Goal: Information Seeking & Learning: Learn about a topic

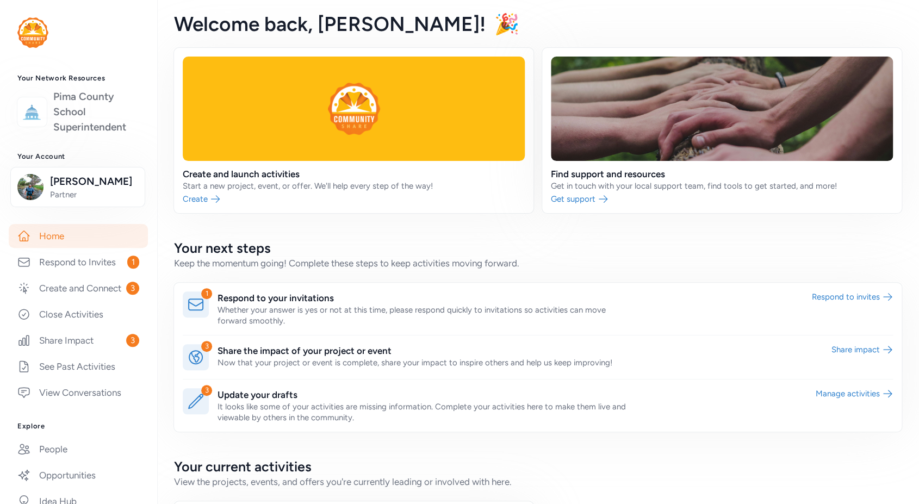
scroll to position [121, 0]
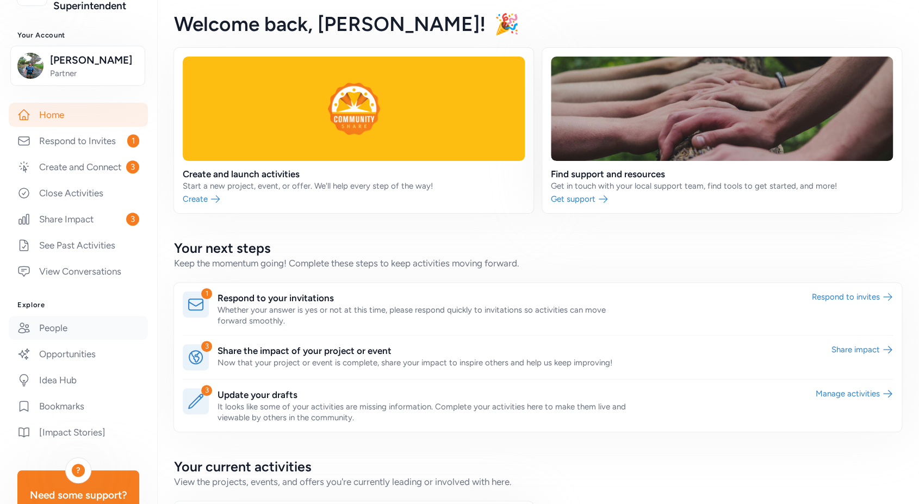
click at [76, 337] on link "People" at bounding box center [78, 328] width 139 height 24
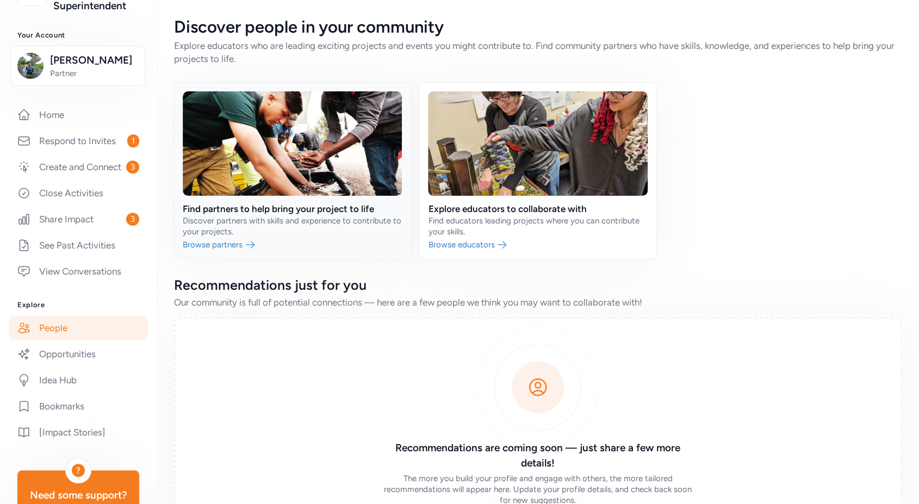
click at [225, 246] on link at bounding box center [292, 171] width 237 height 176
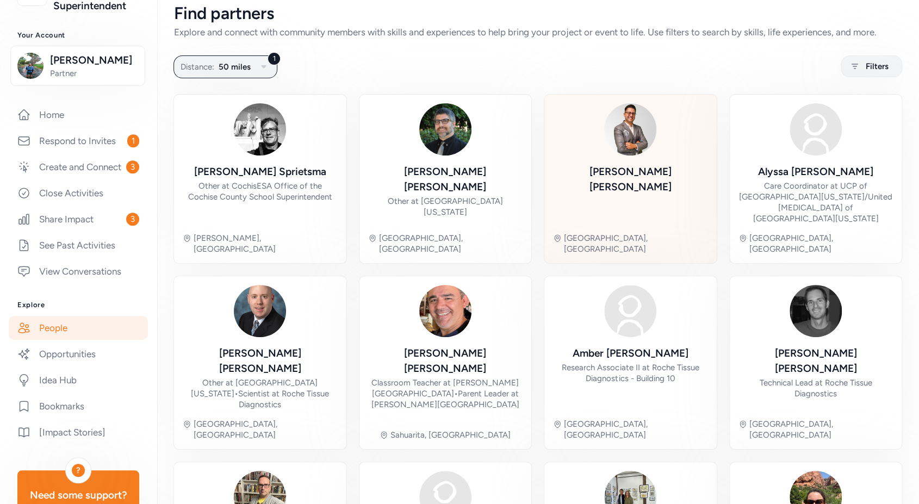
scroll to position [21, 0]
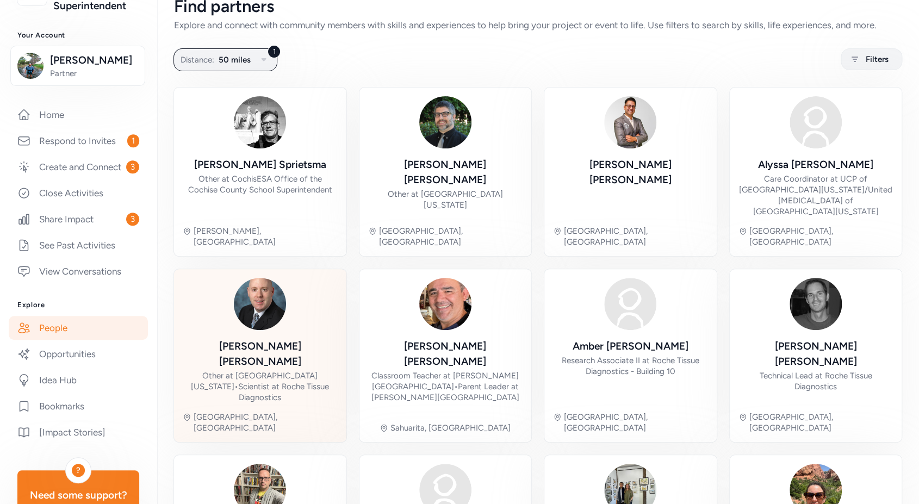
click at [241, 370] on div "Other at [GEOGRAPHIC_DATA][US_STATE] • Scientist at Roche Tissue Diagnostics" at bounding box center [260, 386] width 155 height 33
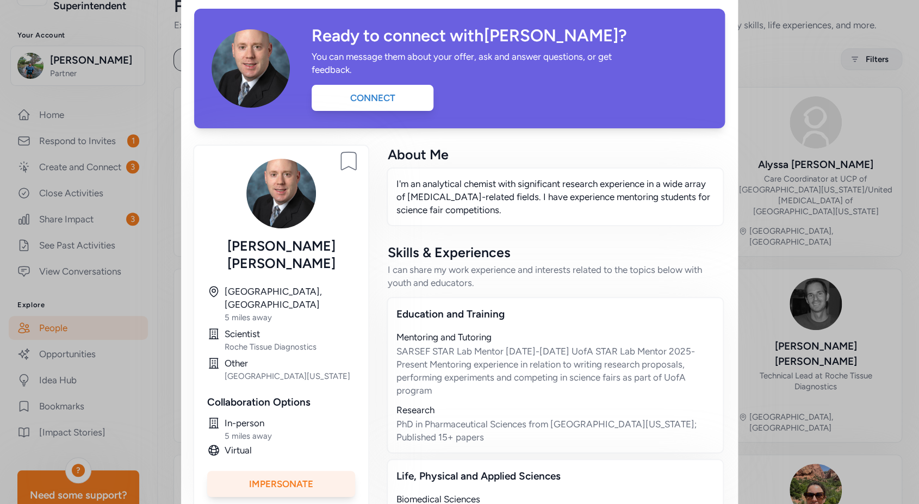
scroll to position [42, 0]
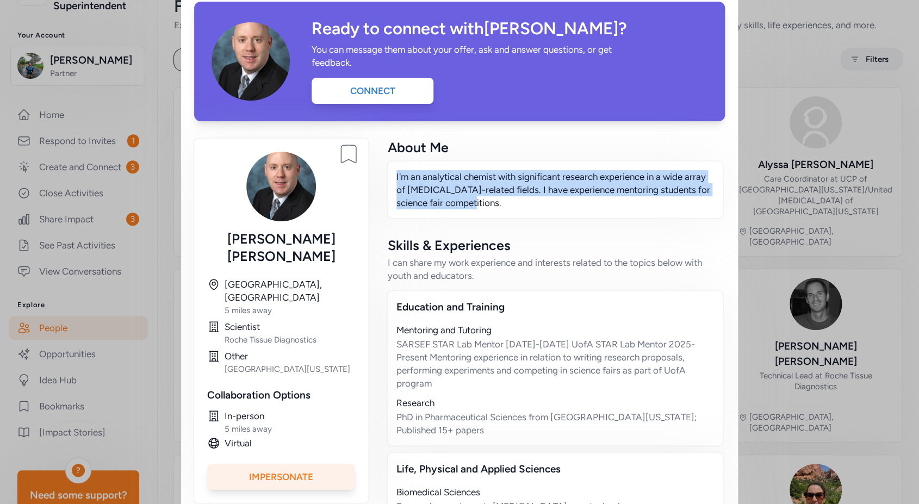
drag, startPoint x: 484, startPoint y: 203, endPoint x: 387, endPoint y: 178, distance: 100.0
click at [387, 178] on div "I'm an analytical chemist with significant research experience in a wide array …" at bounding box center [555, 189] width 337 height 59
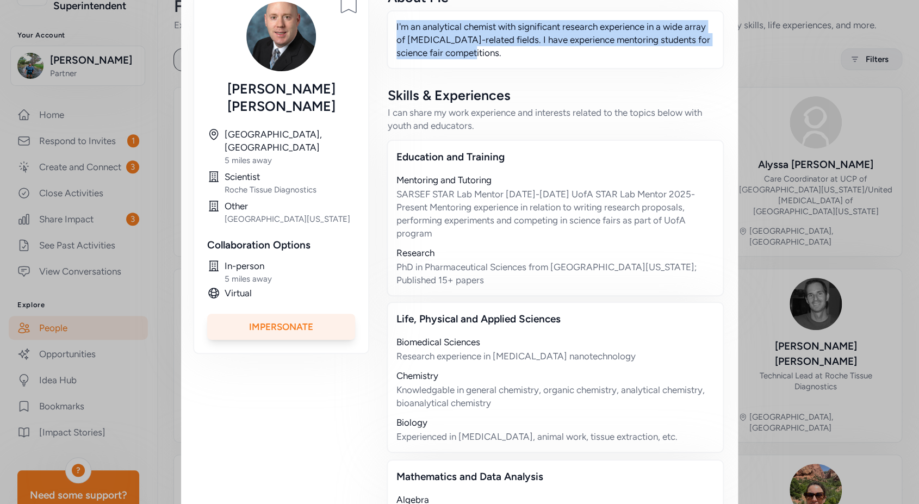
scroll to position [261, 0]
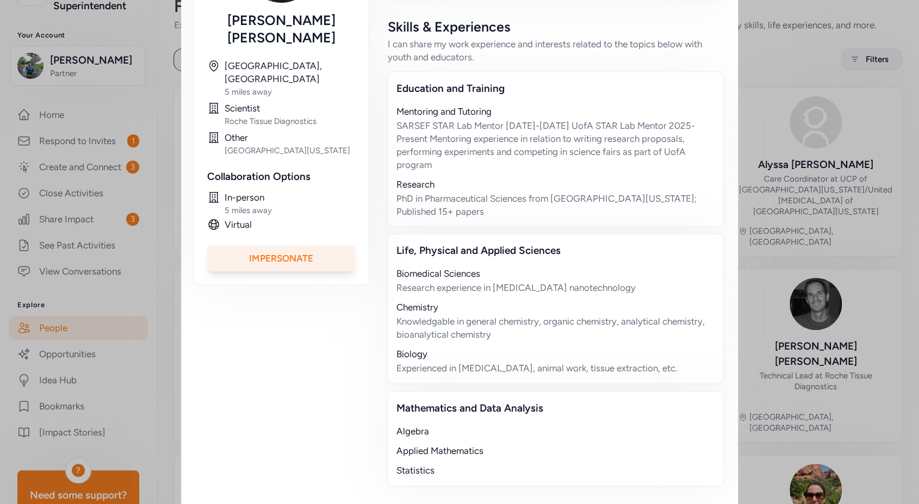
drag, startPoint x: 645, startPoint y: 348, endPoint x: 422, endPoint y: 293, distance: 229.6
click at [421, 293] on div "Biomedical Sciences Research experience in [MEDICAL_DATA] nanotechnology Chemis…" at bounding box center [555, 321] width 318 height 108
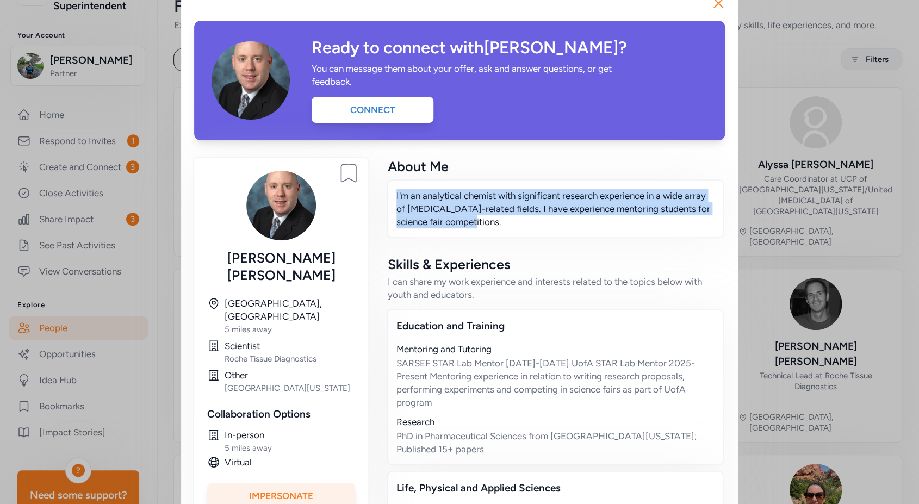
scroll to position [0, 0]
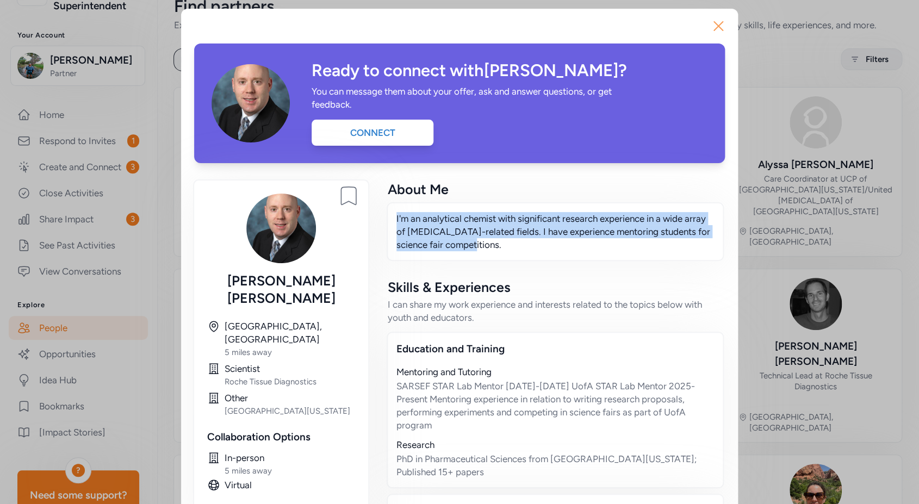
click at [714, 27] on icon "button" at bounding box center [718, 26] width 9 height 9
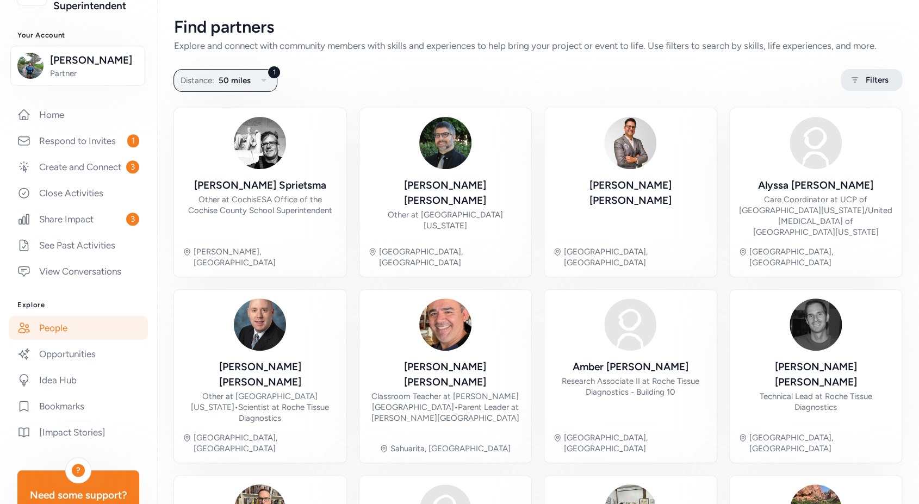
click at [848, 79] on icon at bounding box center [855, 79] width 14 height 13
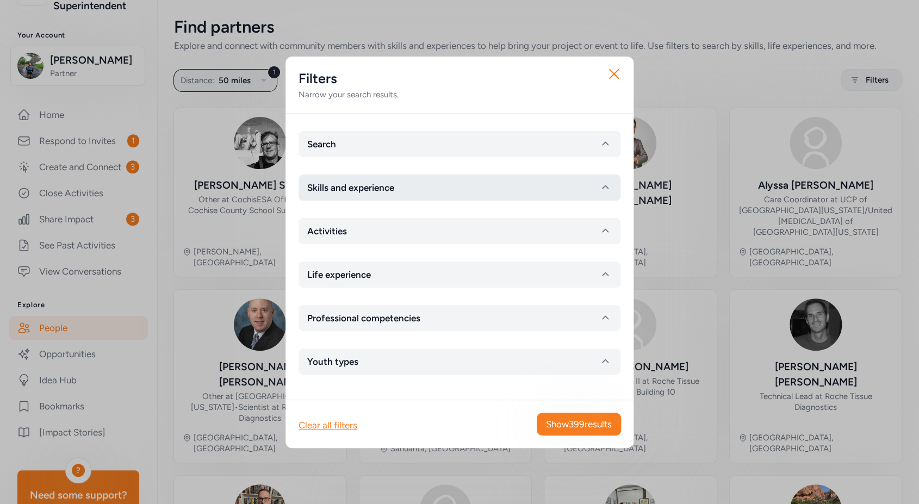
click at [532, 194] on button "Skills and experience" at bounding box center [460, 188] width 322 height 26
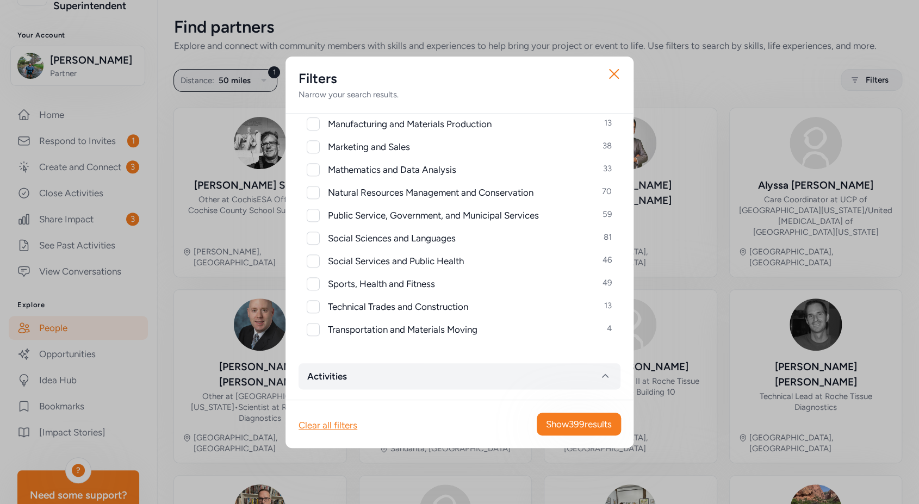
scroll to position [572, 0]
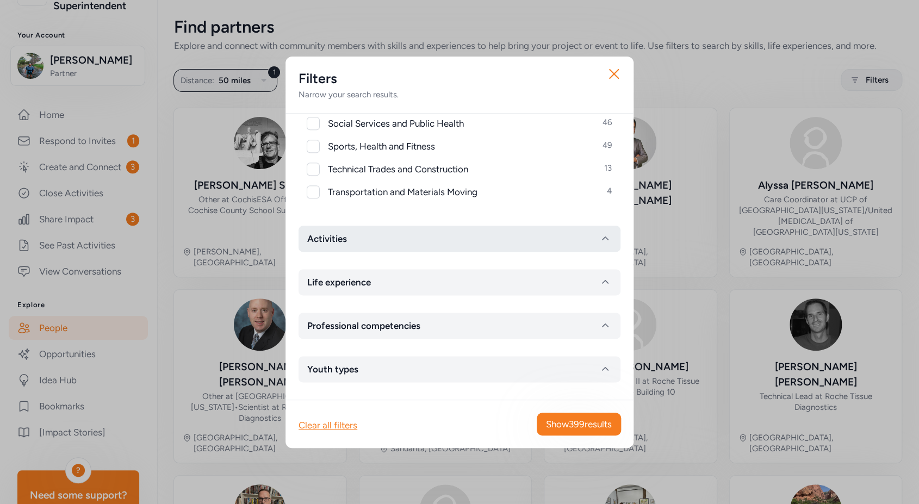
click at [437, 237] on button "Activities" at bounding box center [460, 239] width 322 height 26
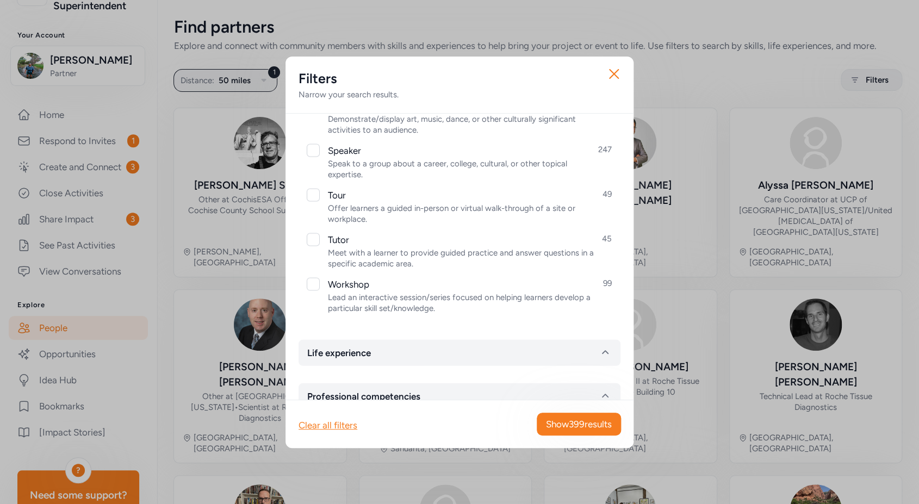
scroll to position [1189, 0]
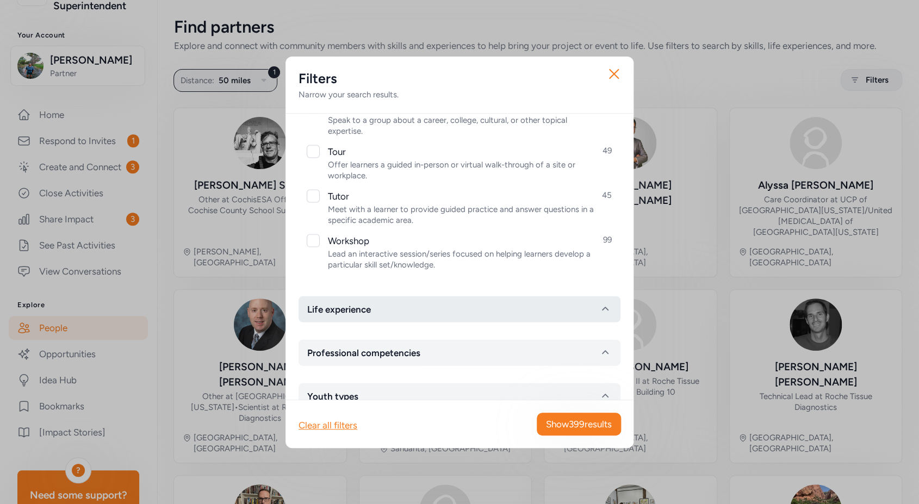
click at [449, 305] on button "Life experience" at bounding box center [460, 309] width 322 height 26
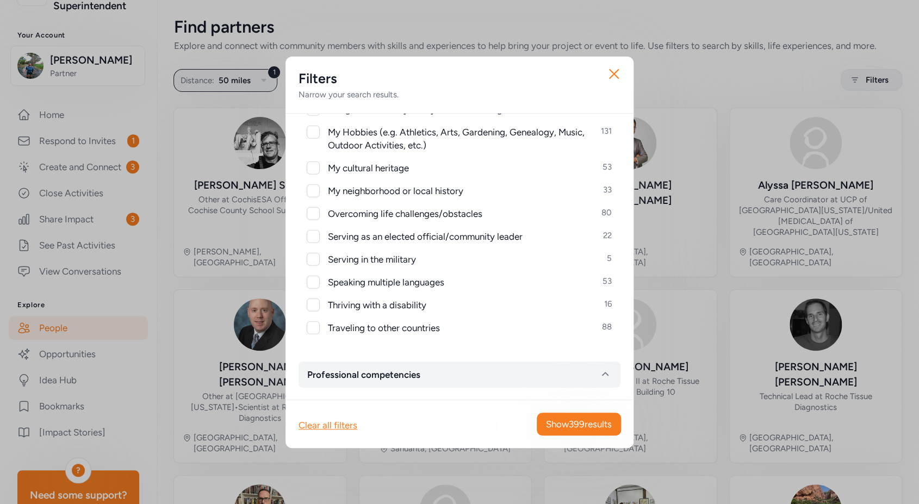
scroll to position [1466, 0]
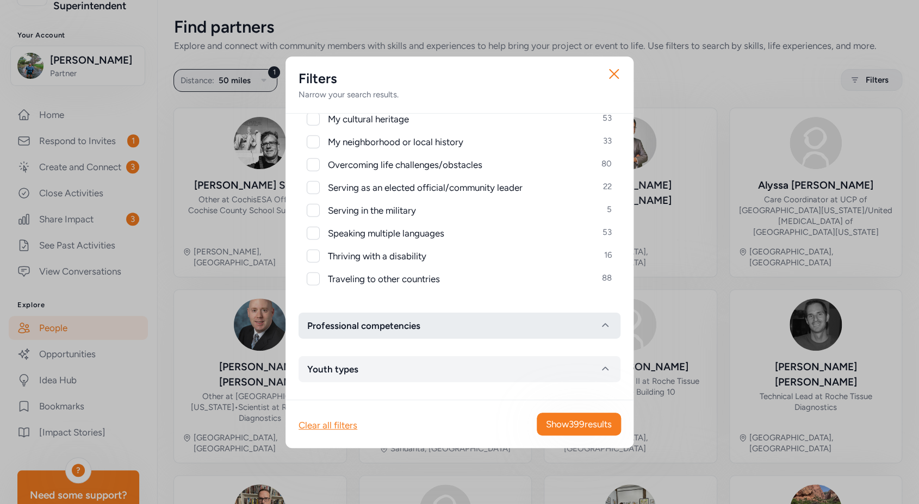
click at [455, 320] on button "Professional competencies" at bounding box center [460, 326] width 322 height 26
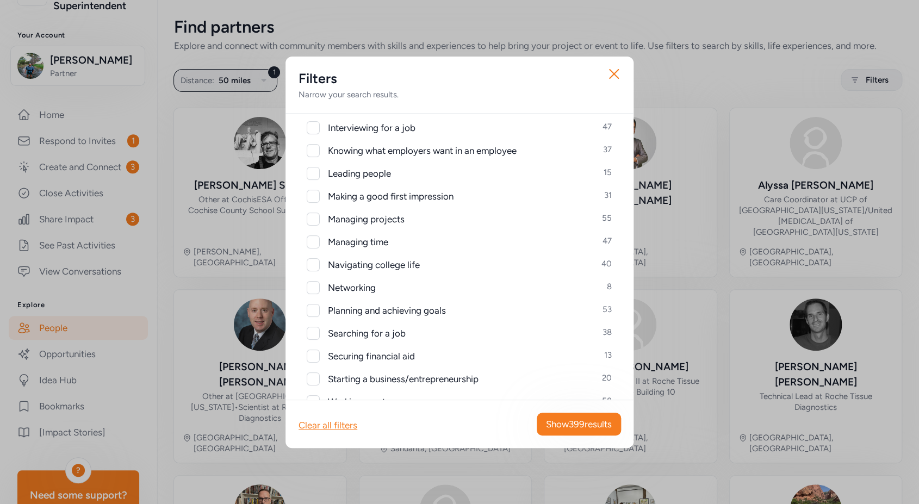
scroll to position [1955, 0]
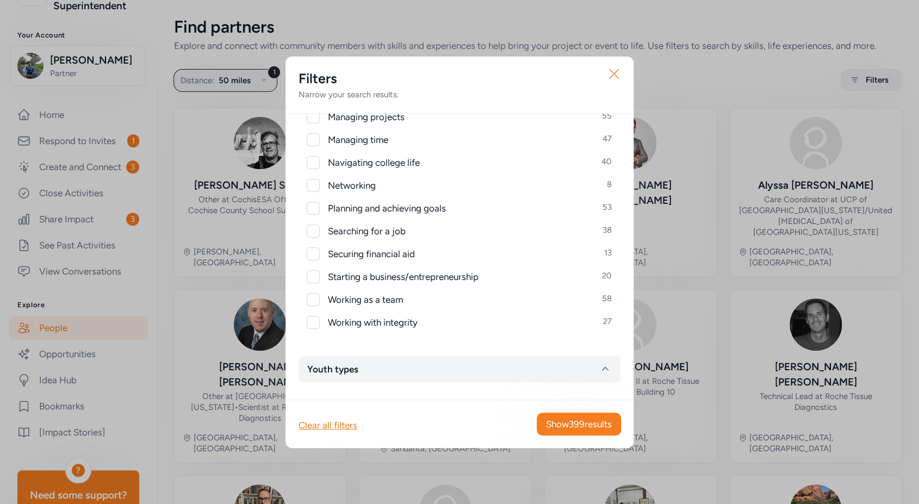
click at [618, 70] on icon "button" at bounding box center [614, 74] width 9 height 9
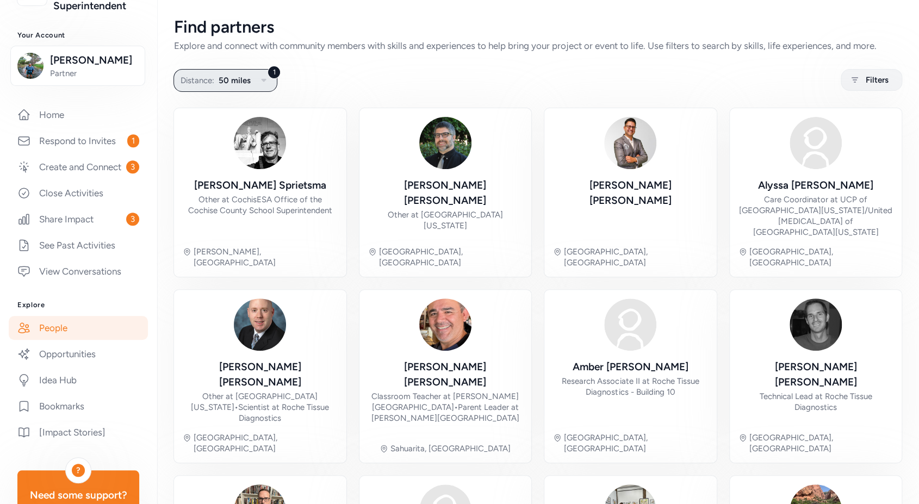
click at [239, 79] on span "50 miles" at bounding box center [235, 80] width 32 height 13
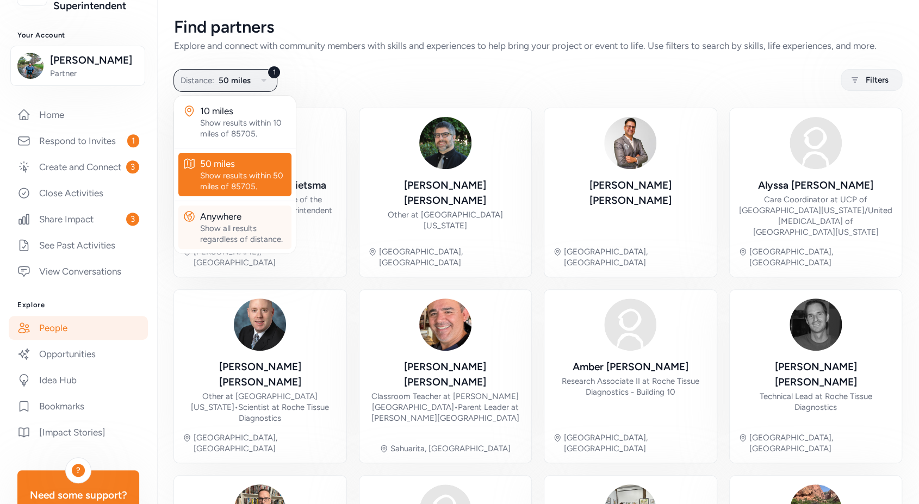
click at [226, 221] on div "Anywhere" at bounding box center [243, 216] width 87 height 13
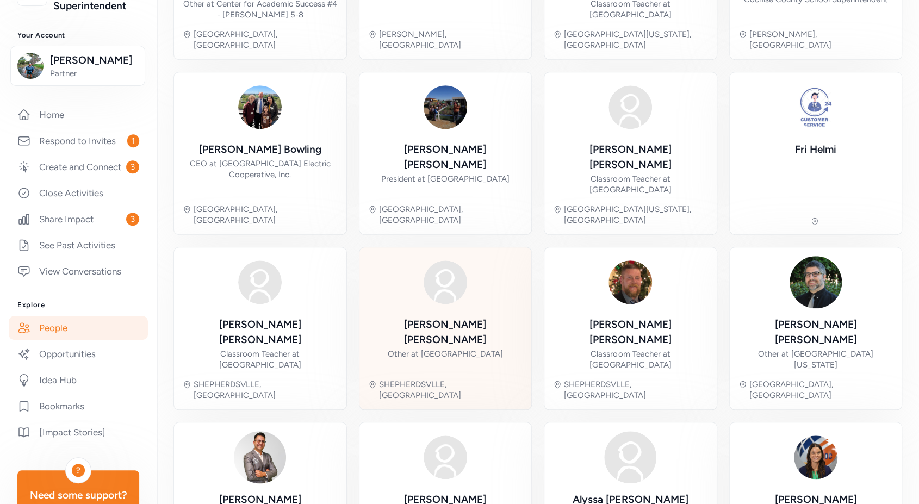
scroll to position [100, 0]
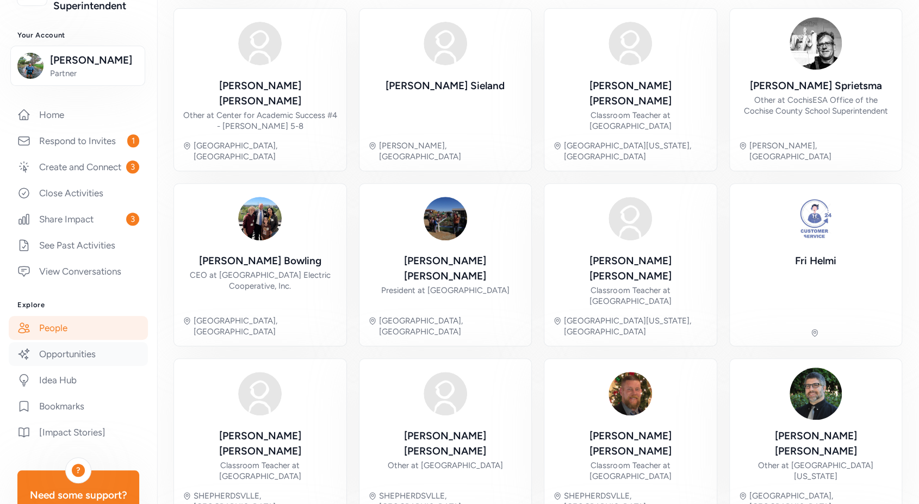
click at [83, 366] on link "Opportunities" at bounding box center [78, 354] width 139 height 24
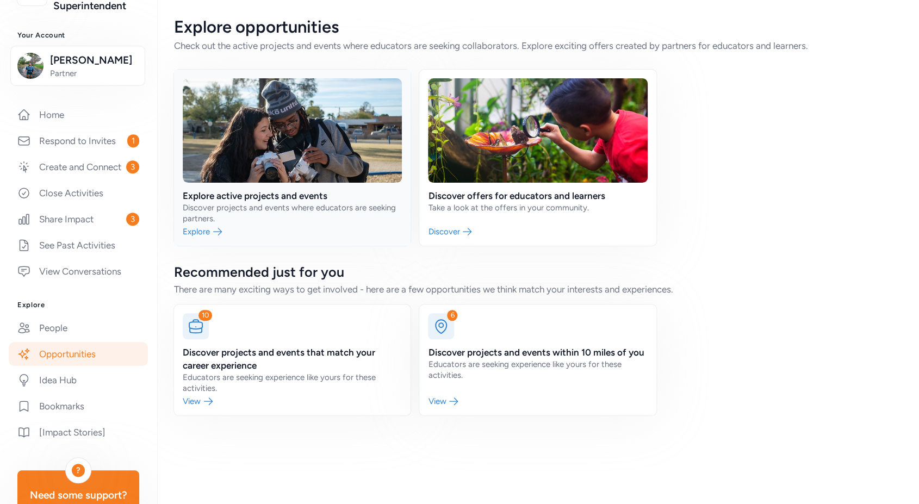
click at [230, 229] on link at bounding box center [292, 158] width 237 height 176
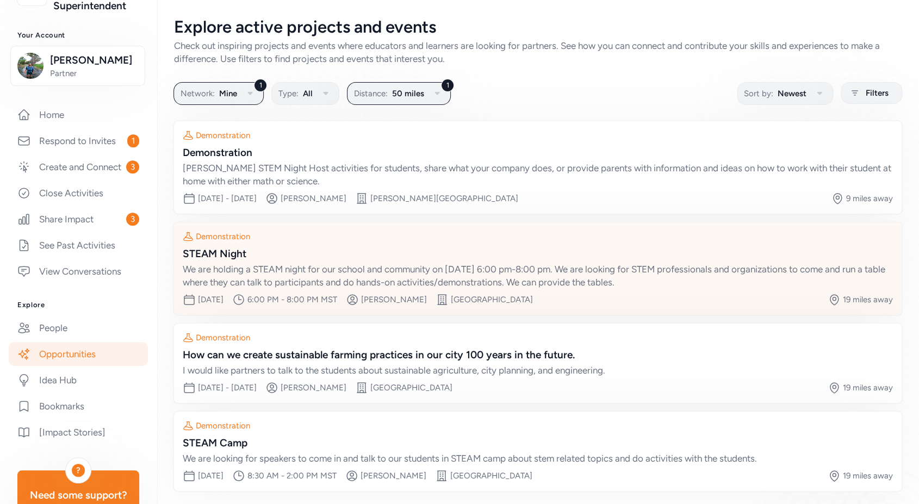
scroll to position [42, 0]
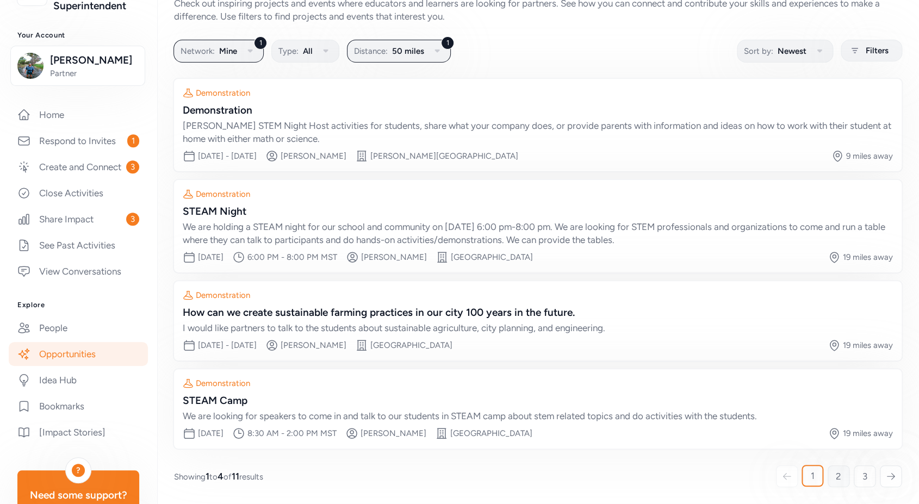
click at [834, 479] on link "2" at bounding box center [839, 477] width 22 height 22
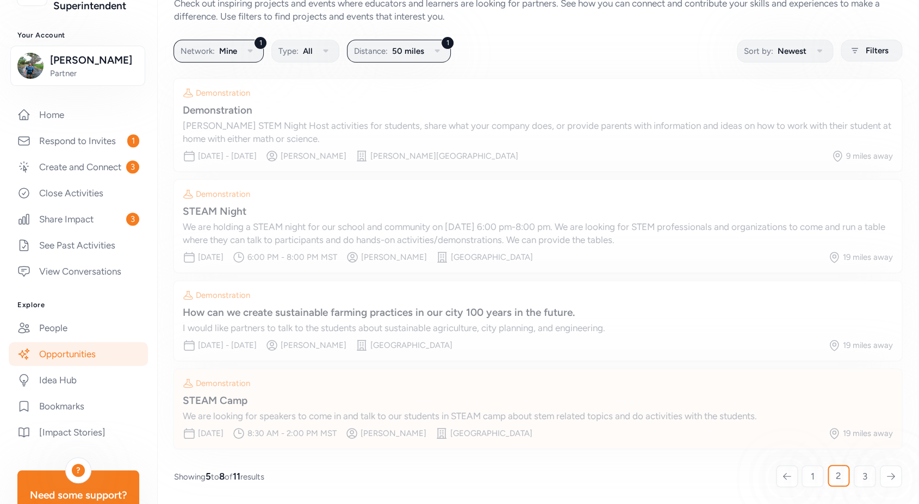
scroll to position [9, 0]
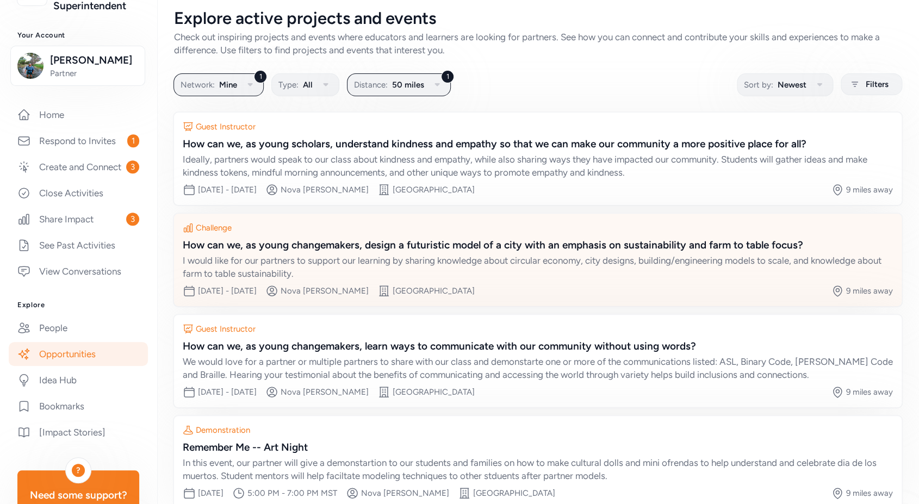
click at [560, 261] on div "I would like for our partners to support our learning by sharing knowledge abou…" at bounding box center [538, 267] width 710 height 26
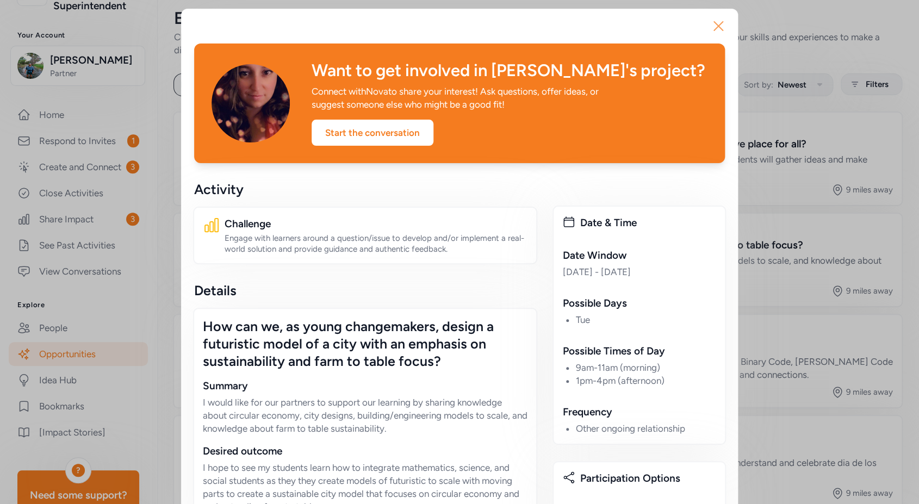
click at [716, 24] on icon "button" at bounding box center [718, 25] width 17 height 17
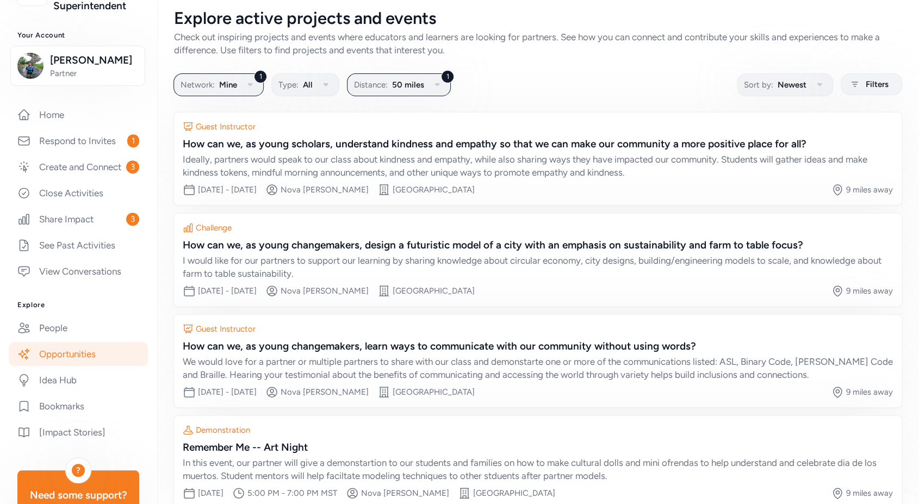
click at [78, 366] on link "Opportunities" at bounding box center [78, 354] width 139 height 24
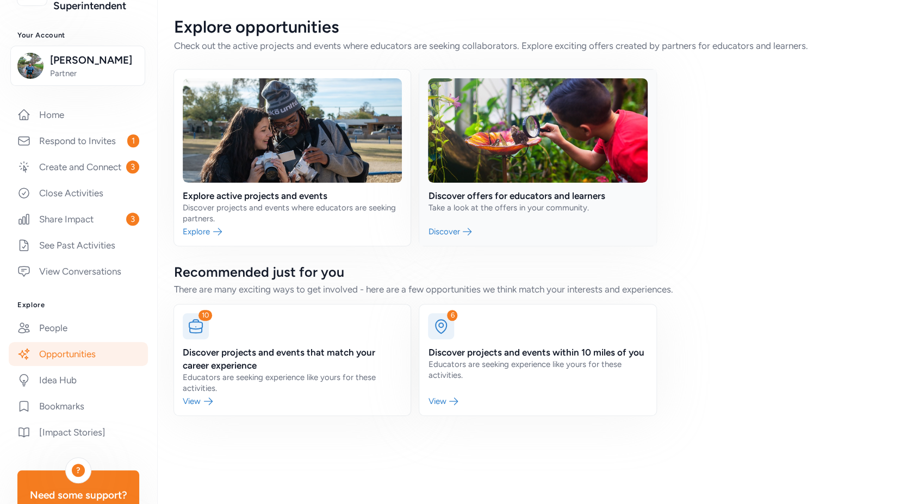
click at [526, 208] on link at bounding box center [537, 158] width 237 height 176
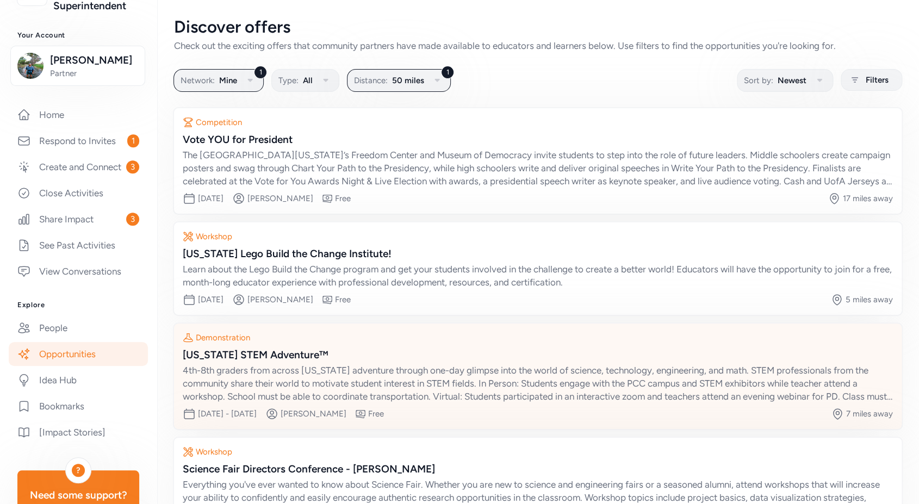
scroll to position [95, 0]
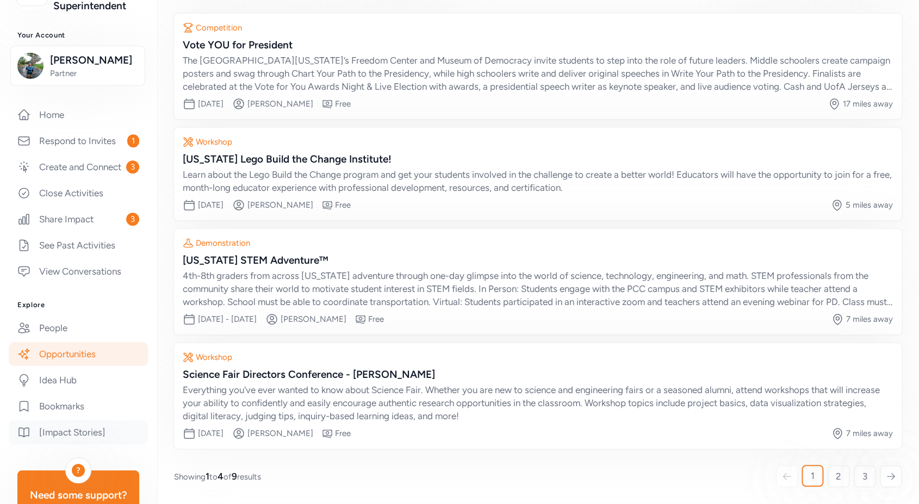
click at [82, 444] on link "[Impact Stories]" at bounding box center [78, 432] width 139 height 24
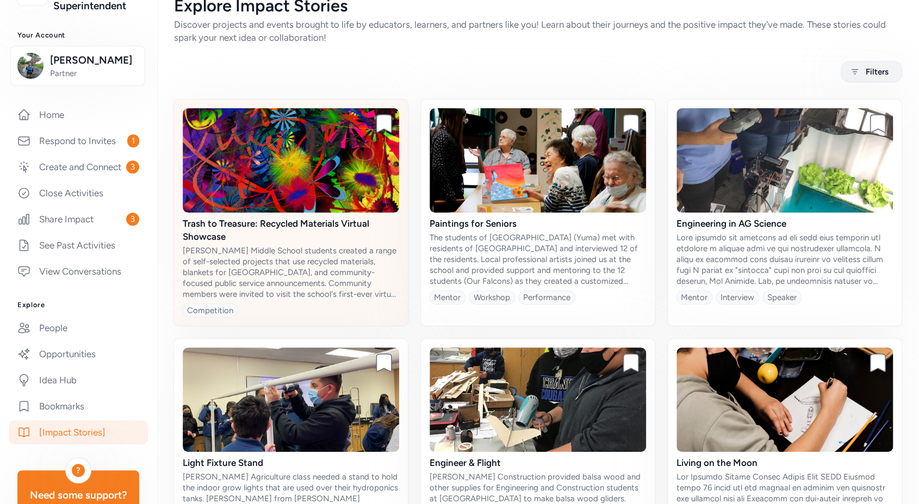
scroll to position [126, 0]
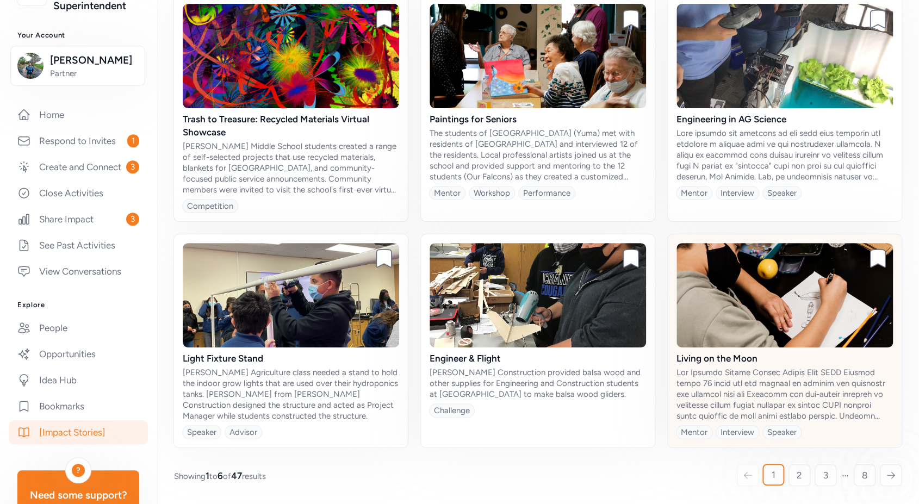
click at [751, 270] on img at bounding box center [785, 295] width 216 height 104
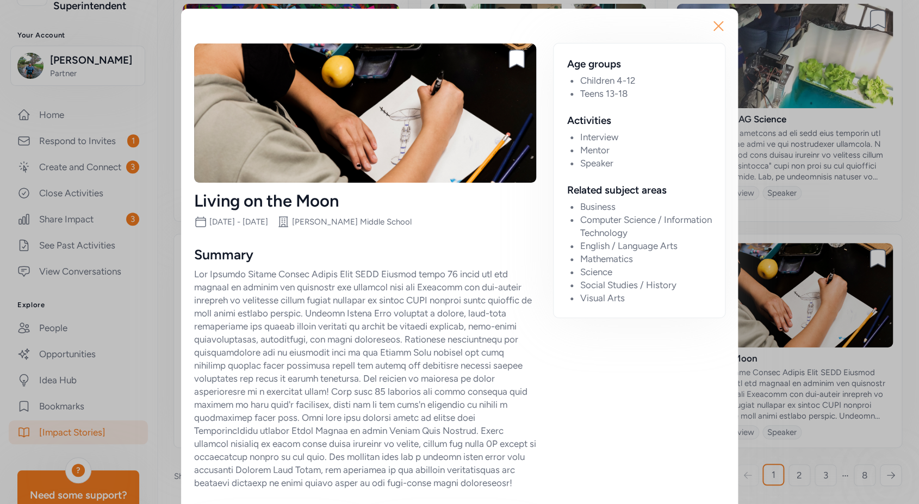
click at [717, 26] on icon "button" at bounding box center [718, 25] width 17 height 17
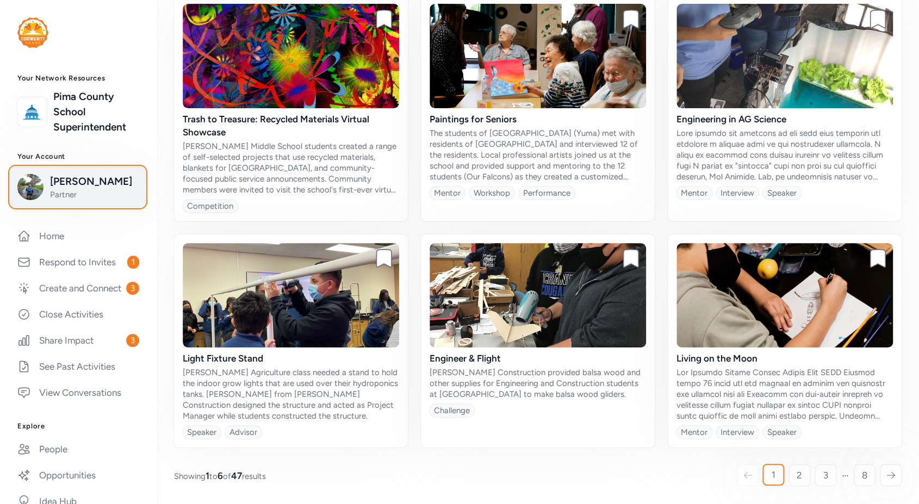
click at [88, 190] on span "Partner" at bounding box center [94, 194] width 88 height 11
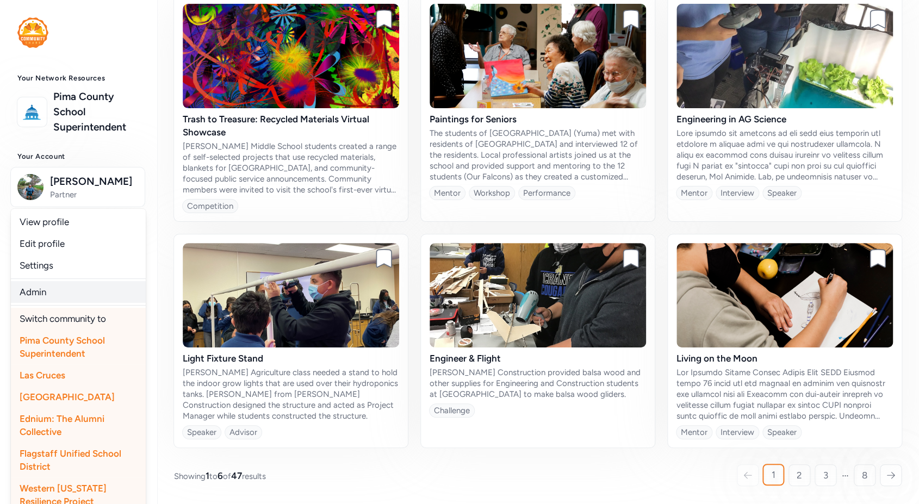
click at [52, 295] on link "Admin" at bounding box center [78, 292] width 135 height 22
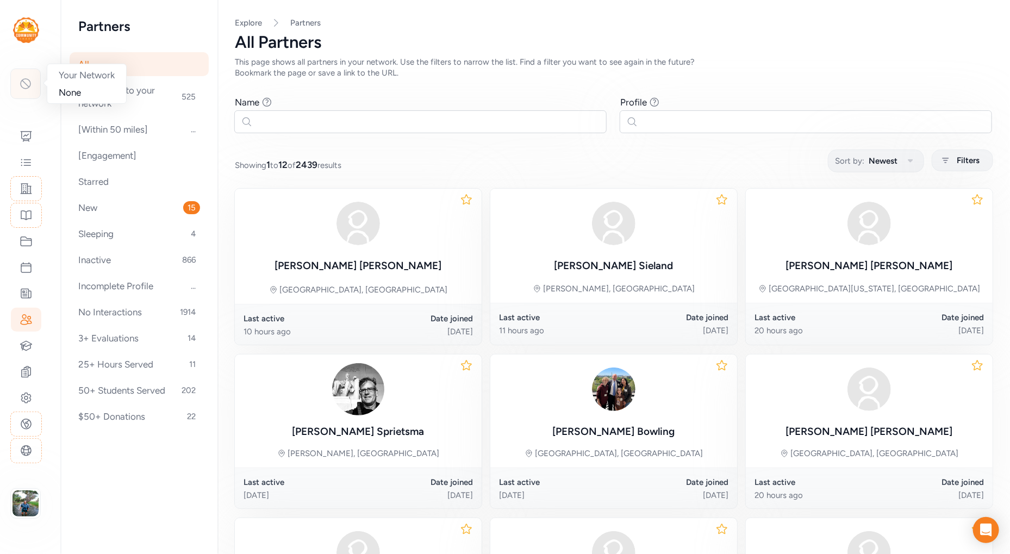
click at [23, 81] on icon at bounding box center [25, 83] width 13 height 13
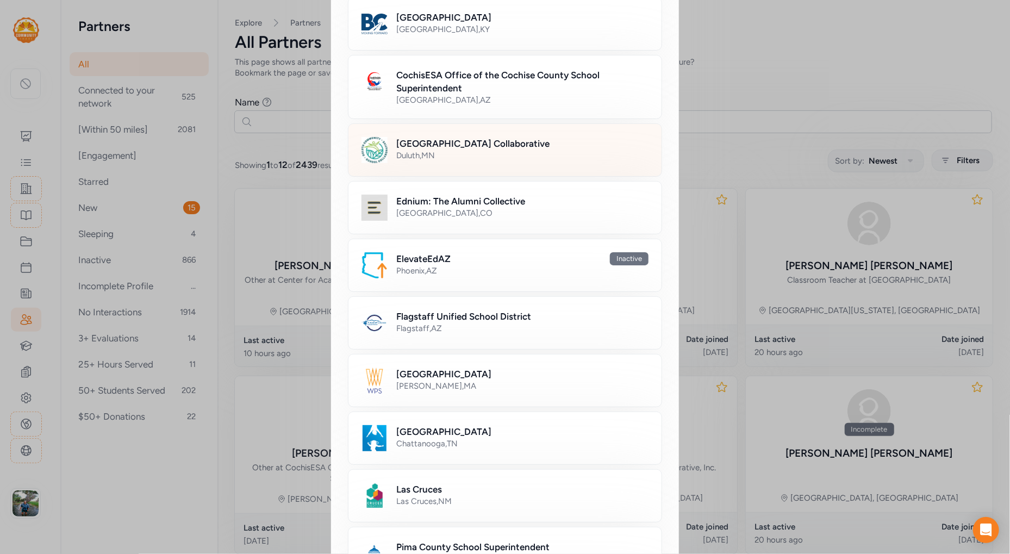
scroll to position [401, 0]
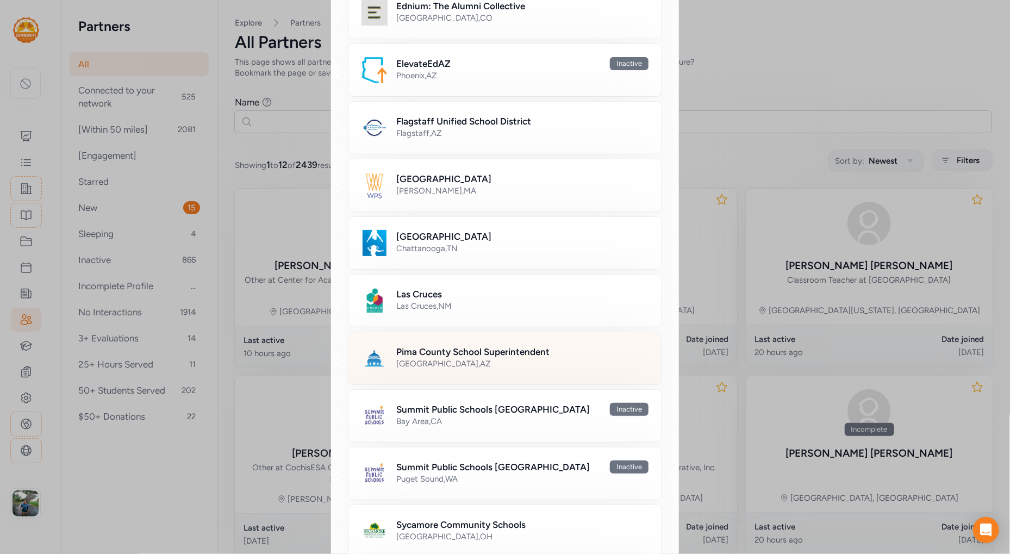
click at [413, 359] on div "Tucson , AZ" at bounding box center [522, 363] width 252 height 11
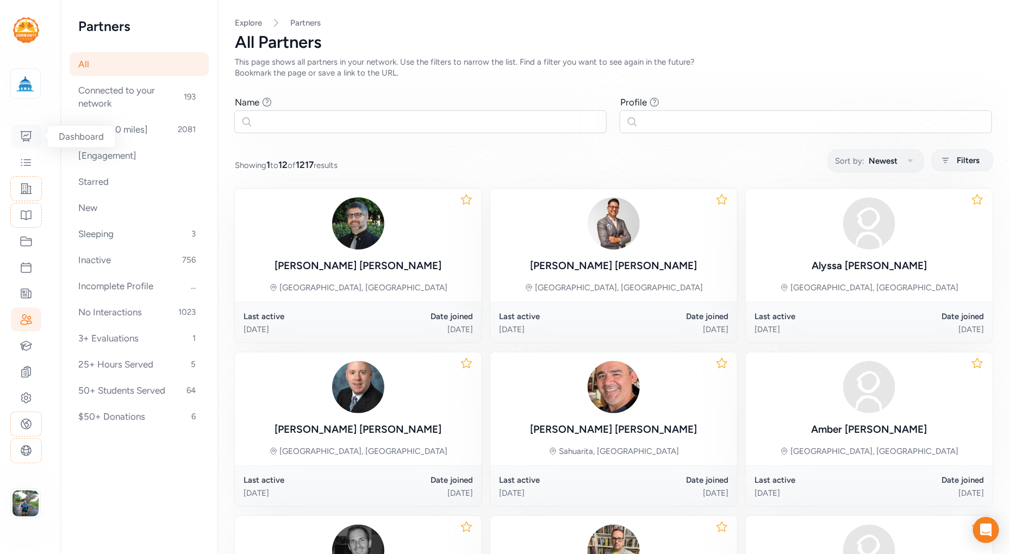
click at [28, 135] on icon at bounding box center [26, 136] width 13 height 13
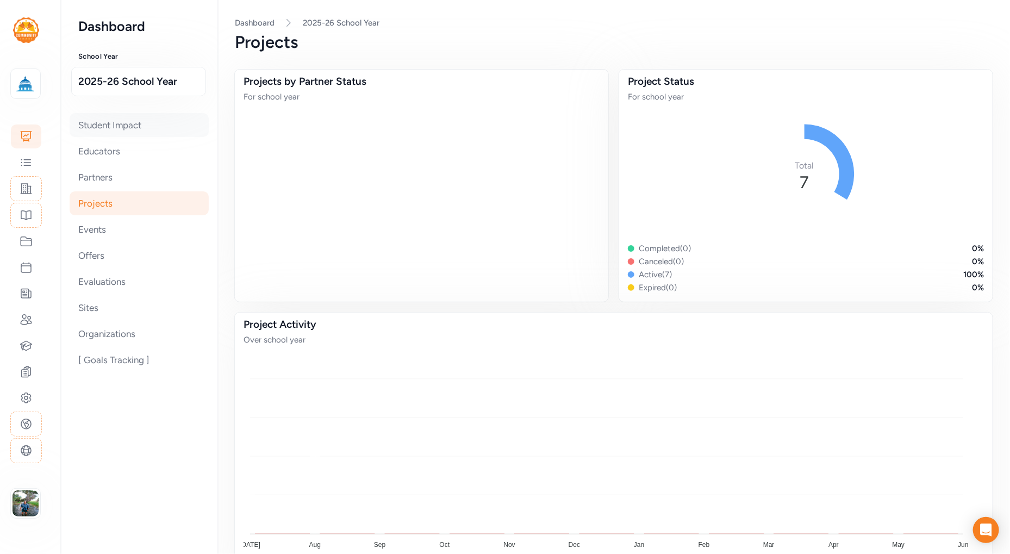
click at [119, 121] on div "Student Impact" at bounding box center [139, 125] width 139 height 24
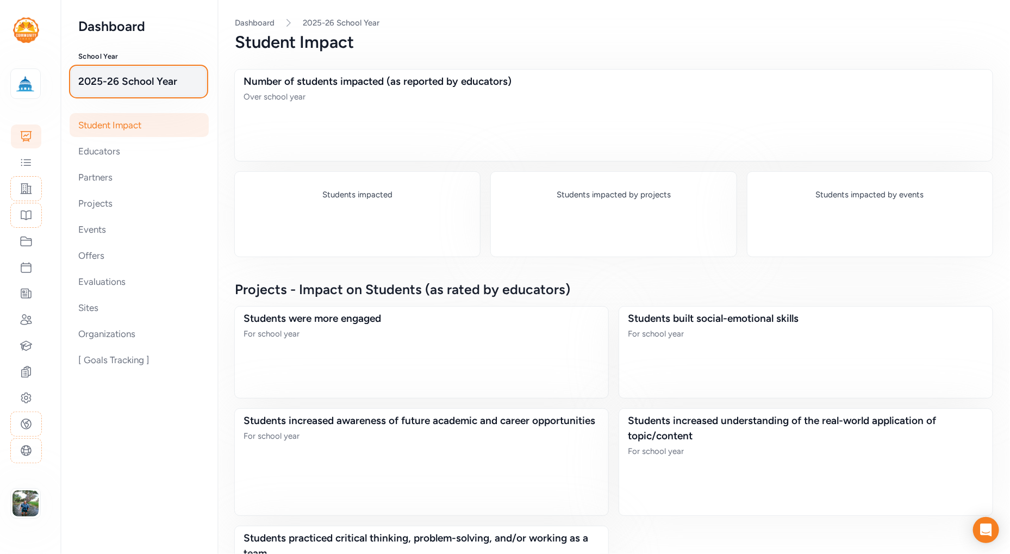
click at [127, 81] on span "2025-26 School Year" at bounding box center [138, 81] width 121 height 15
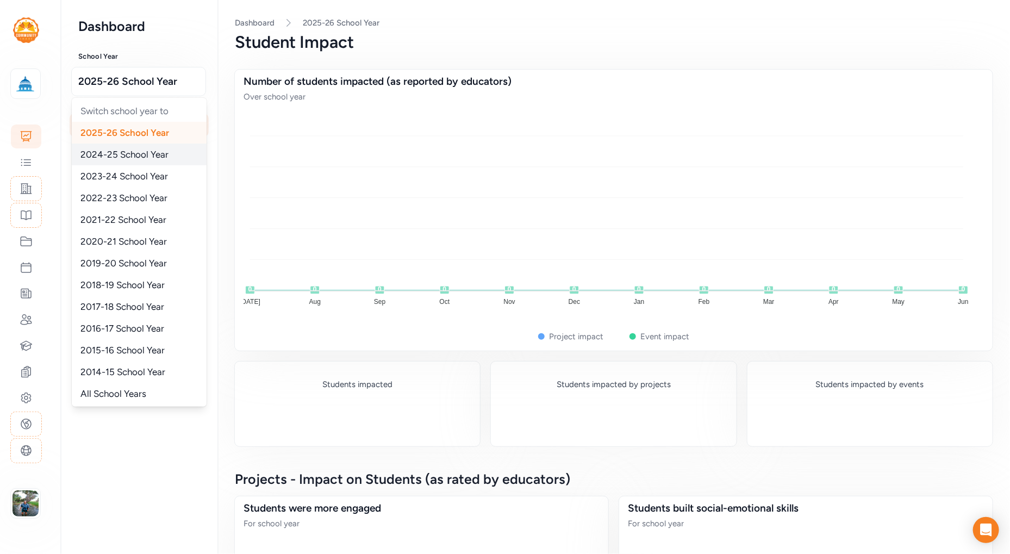
click at [132, 149] on span "2024-25 School Year" at bounding box center [124, 154] width 88 height 11
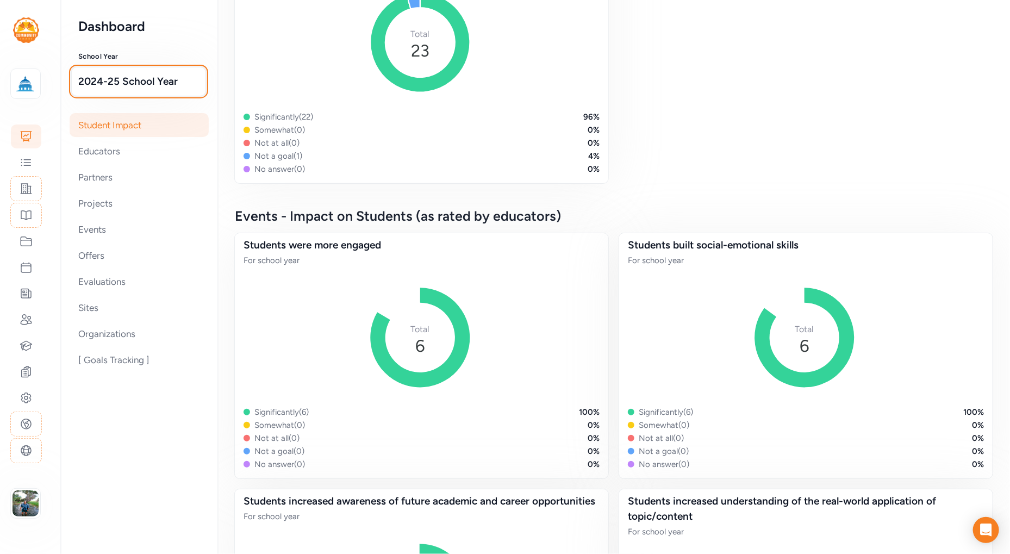
scroll to position [1175, 0]
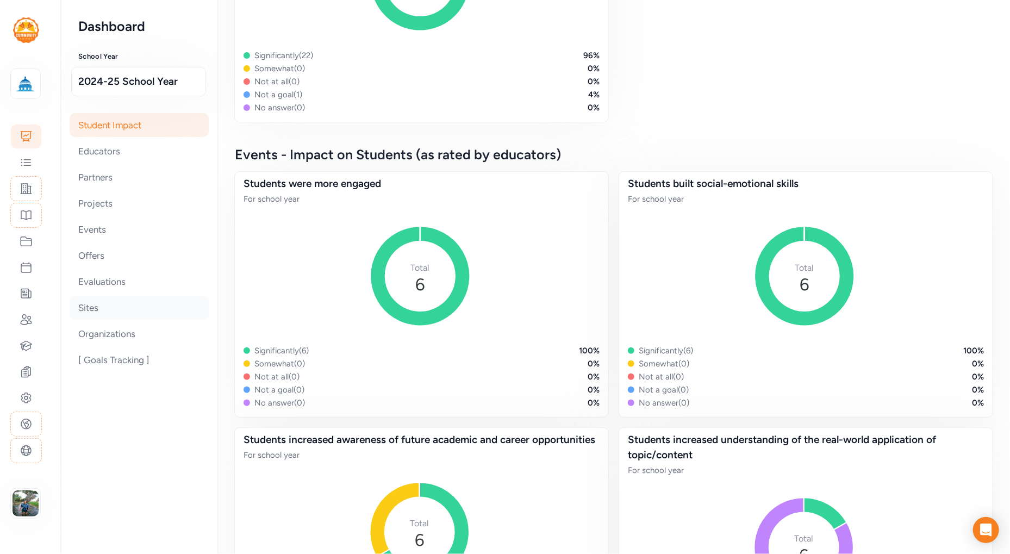
click at [82, 306] on div "Sites" at bounding box center [139, 308] width 139 height 24
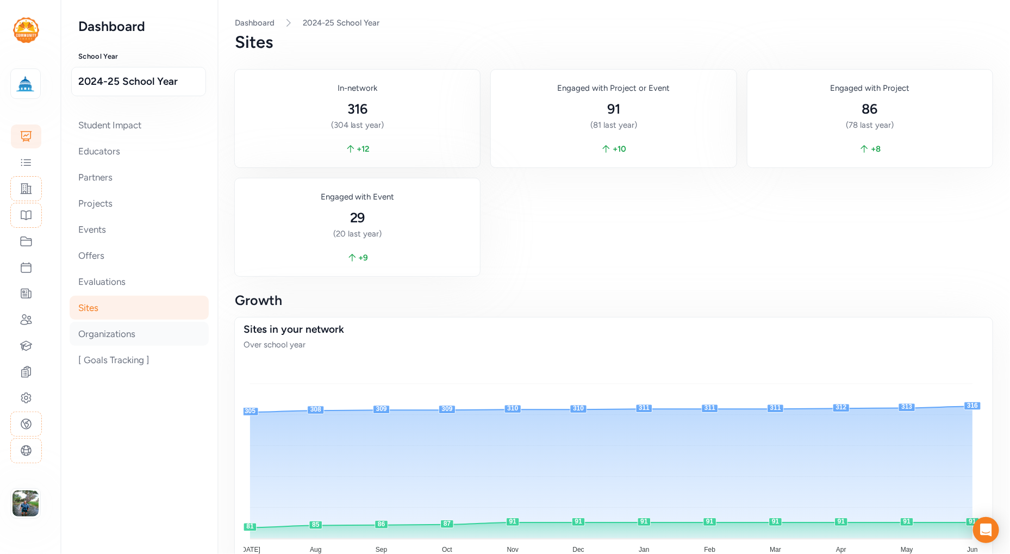
click at [115, 336] on div "Organizations" at bounding box center [139, 334] width 139 height 24
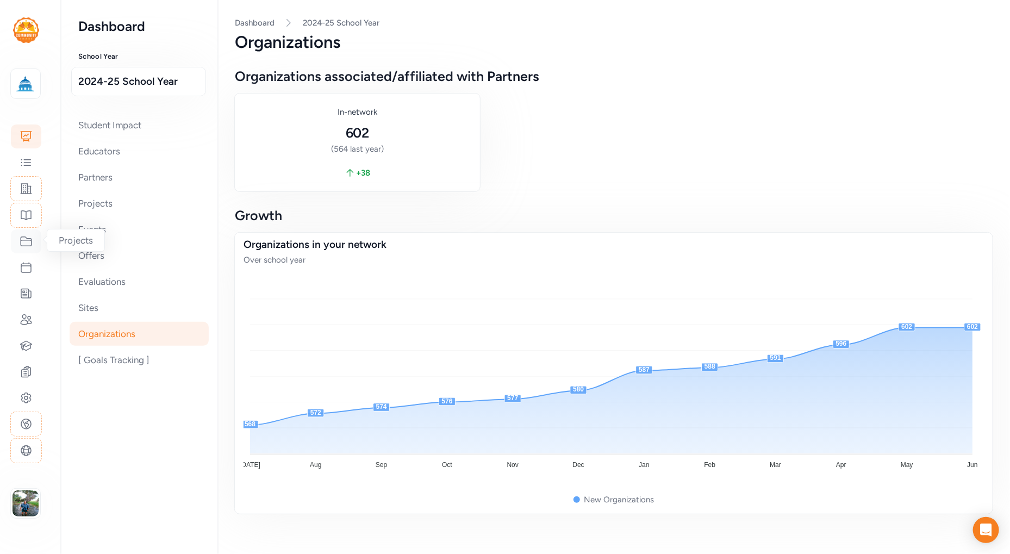
click at [23, 238] on icon at bounding box center [26, 241] width 13 height 13
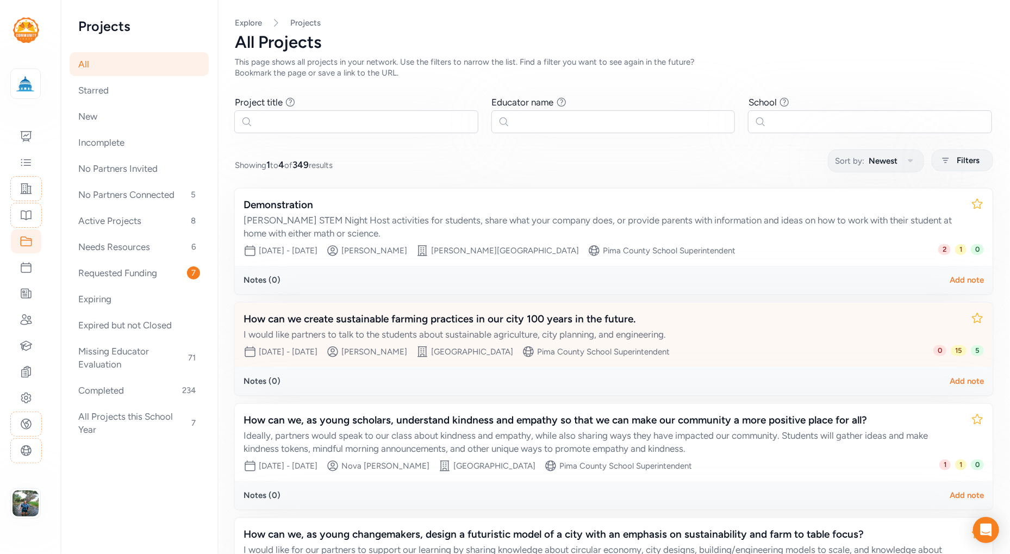
click at [532, 318] on div "How can we create sustainable farming practices in our city 100 years in the fu…" at bounding box center [603, 319] width 719 height 15
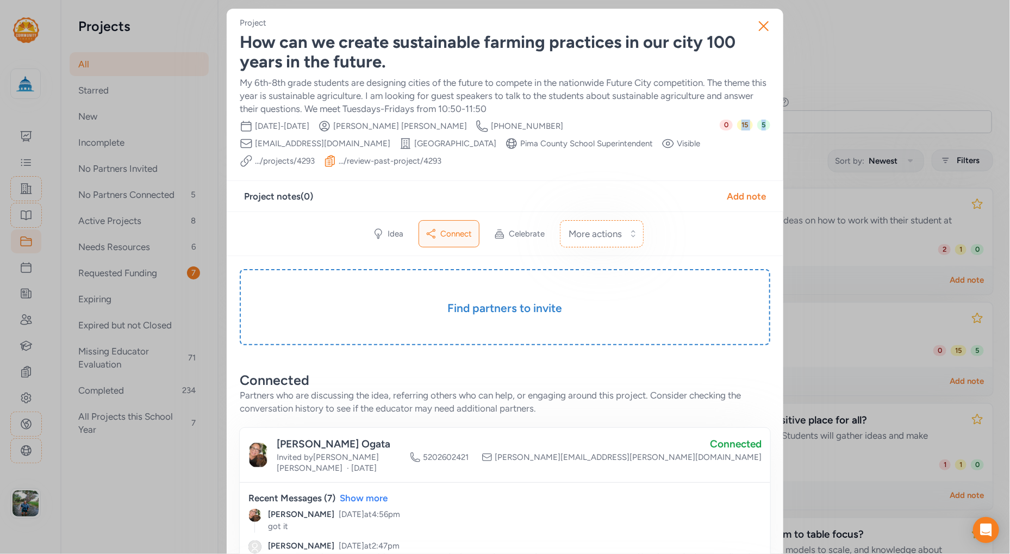
drag, startPoint x: 765, startPoint y: 135, endPoint x: 739, endPoint y: 123, distance: 28.9
click at [739, 123] on div "0 15 5" at bounding box center [745, 144] width 51 height 48
click at [759, 24] on icon "button" at bounding box center [763, 25] width 17 height 17
